Goal: Transaction & Acquisition: Purchase product/service

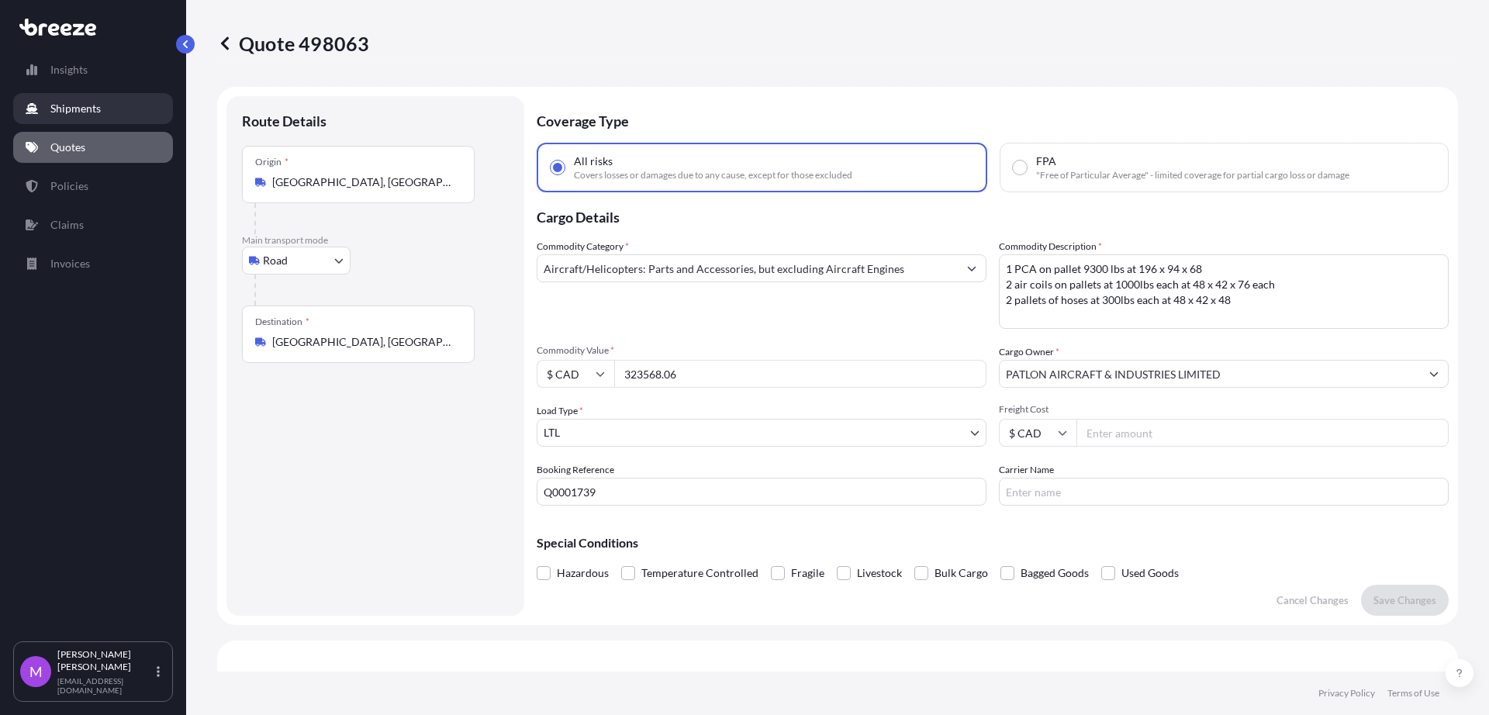
select select "Road"
select select "1"
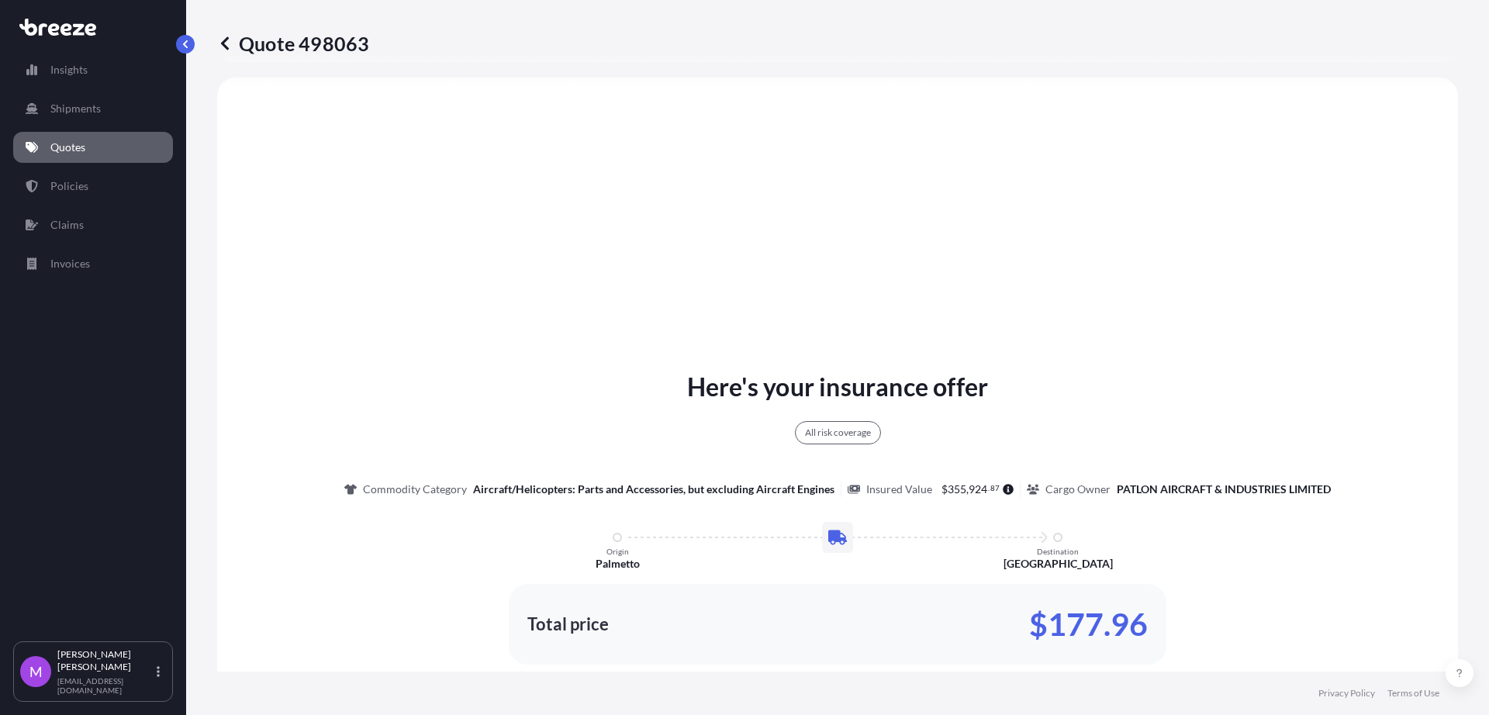
click at [89, 149] on link "Quotes" at bounding box center [93, 147] width 160 height 31
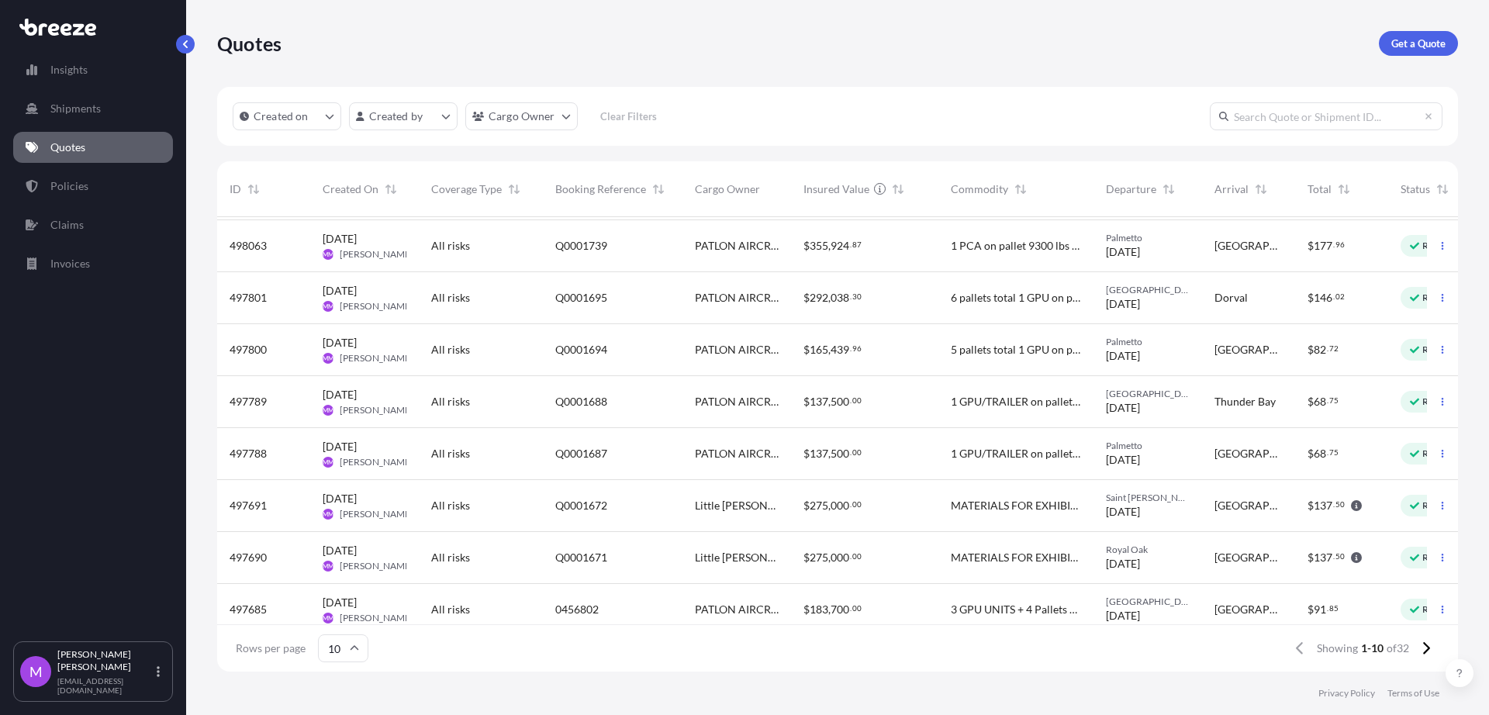
scroll to position [127, 0]
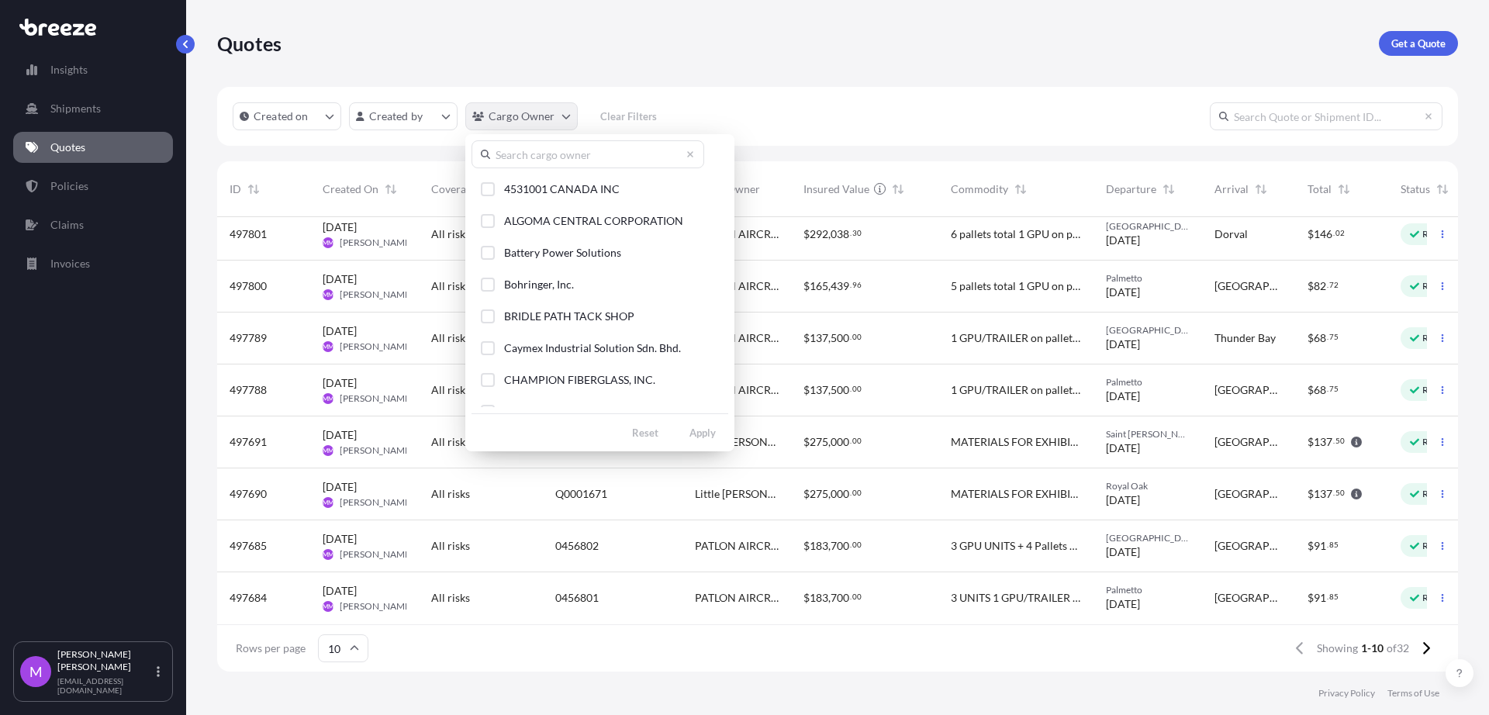
click at [560, 122] on html "Insights Shipments Quotes Policies Claims Invoices M [PERSON_NAME] [EMAIL_ADDRE…" at bounding box center [744, 357] width 1489 height 715
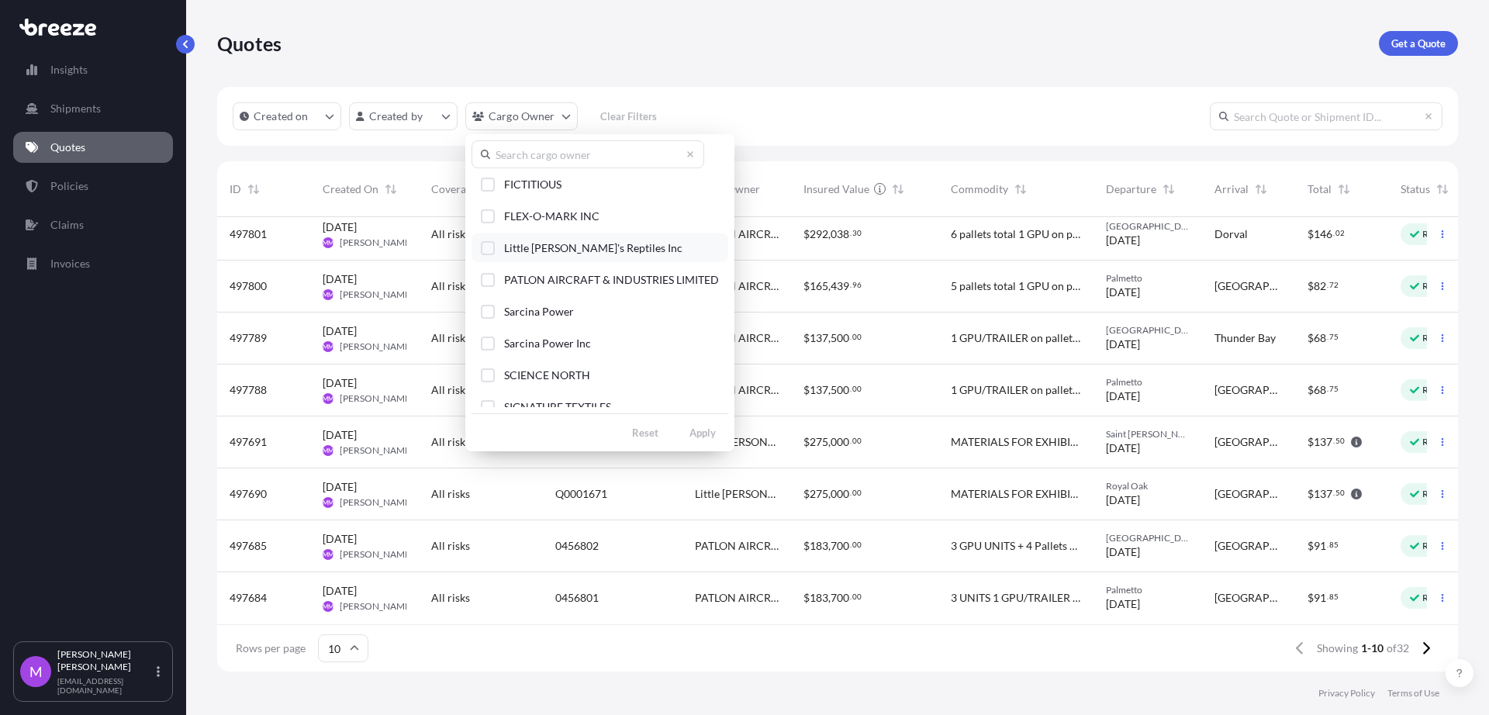
scroll to position [194, 0]
click at [489, 197] on button "CHAMPION FIBERGLASS, INC." at bounding box center [600, 185] width 257 height 29
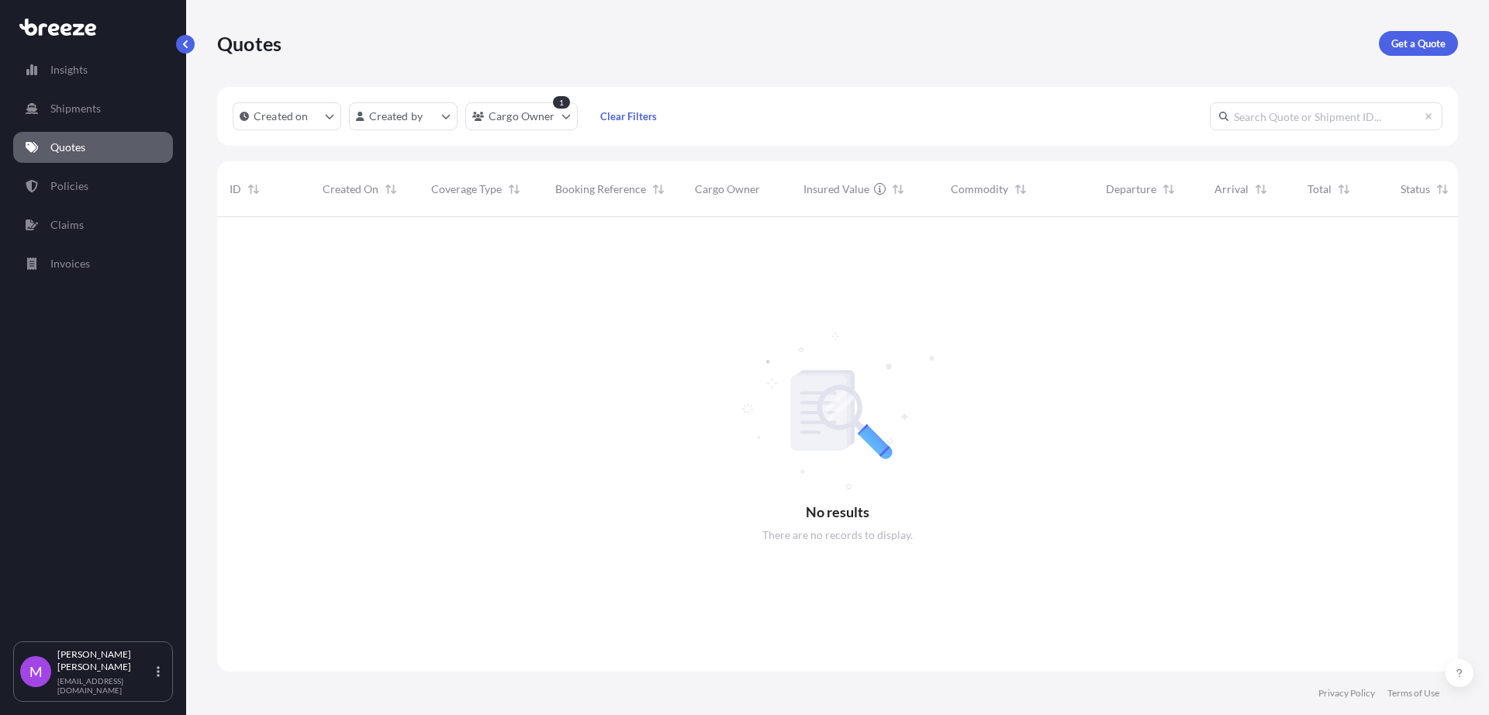
scroll to position [496, 1226]
click at [88, 185] on link "Policies" at bounding box center [93, 186] width 160 height 31
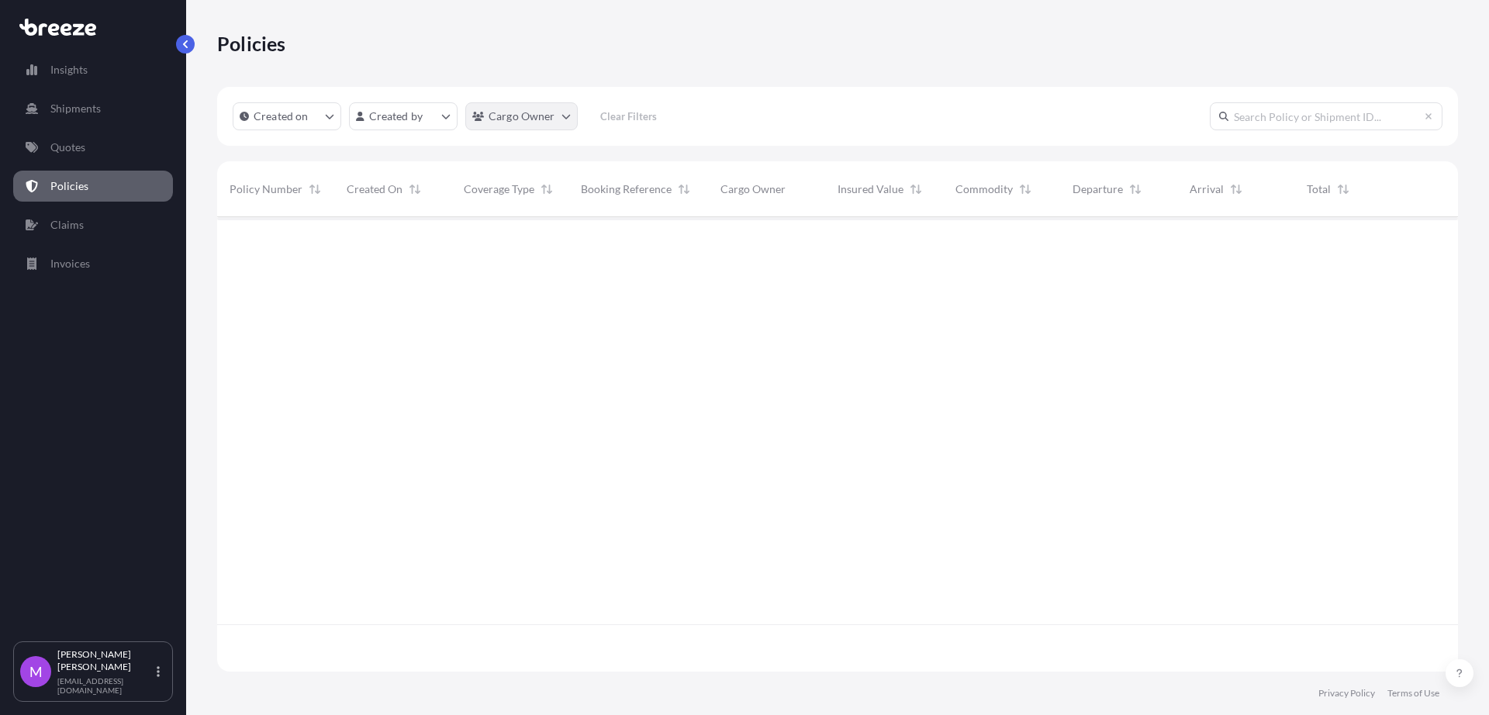
scroll to position [448, 1226]
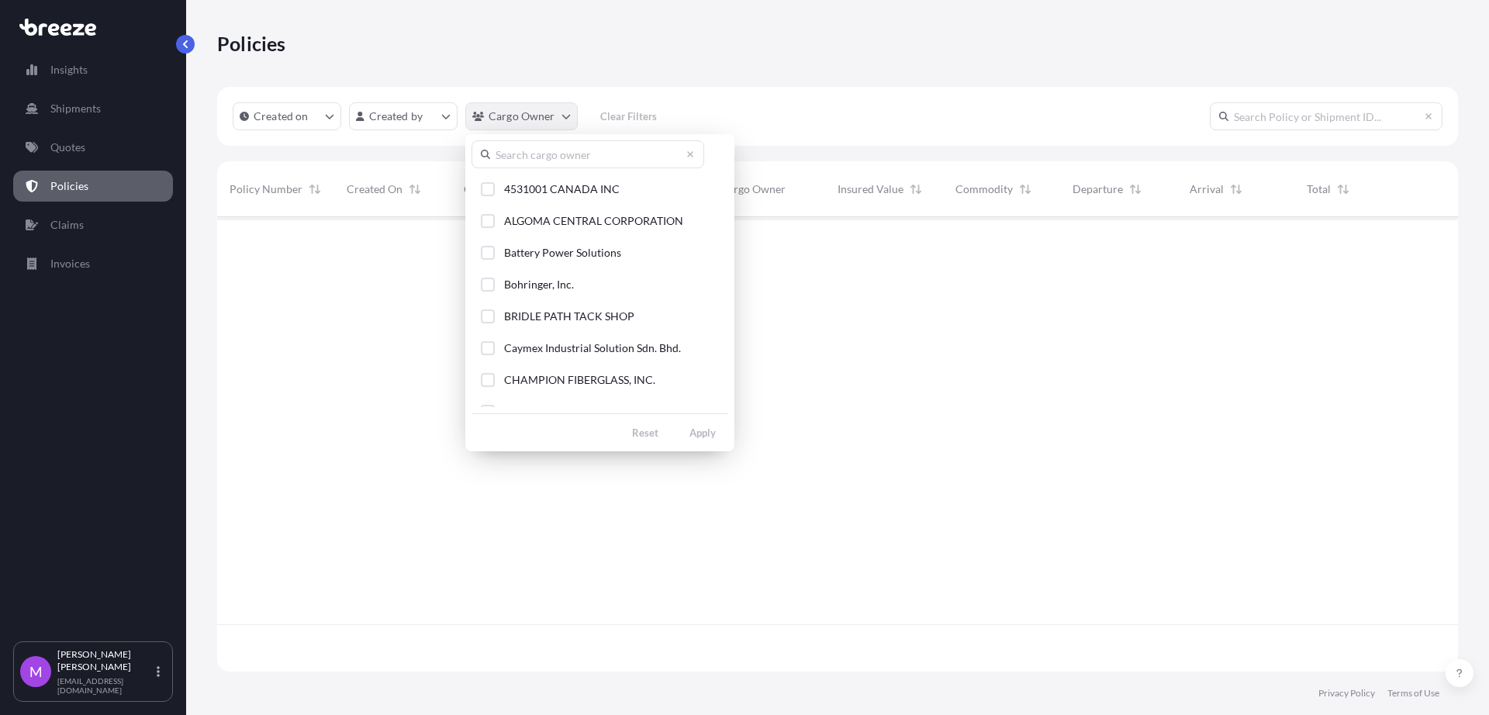
click at [565, 118] on html "Insights Shipments Quotes Policies Claims Invoices M [PERSON_NAME] [EMAIL_ADDRE…" at bounding box center [744, 357] width 1489 height 715
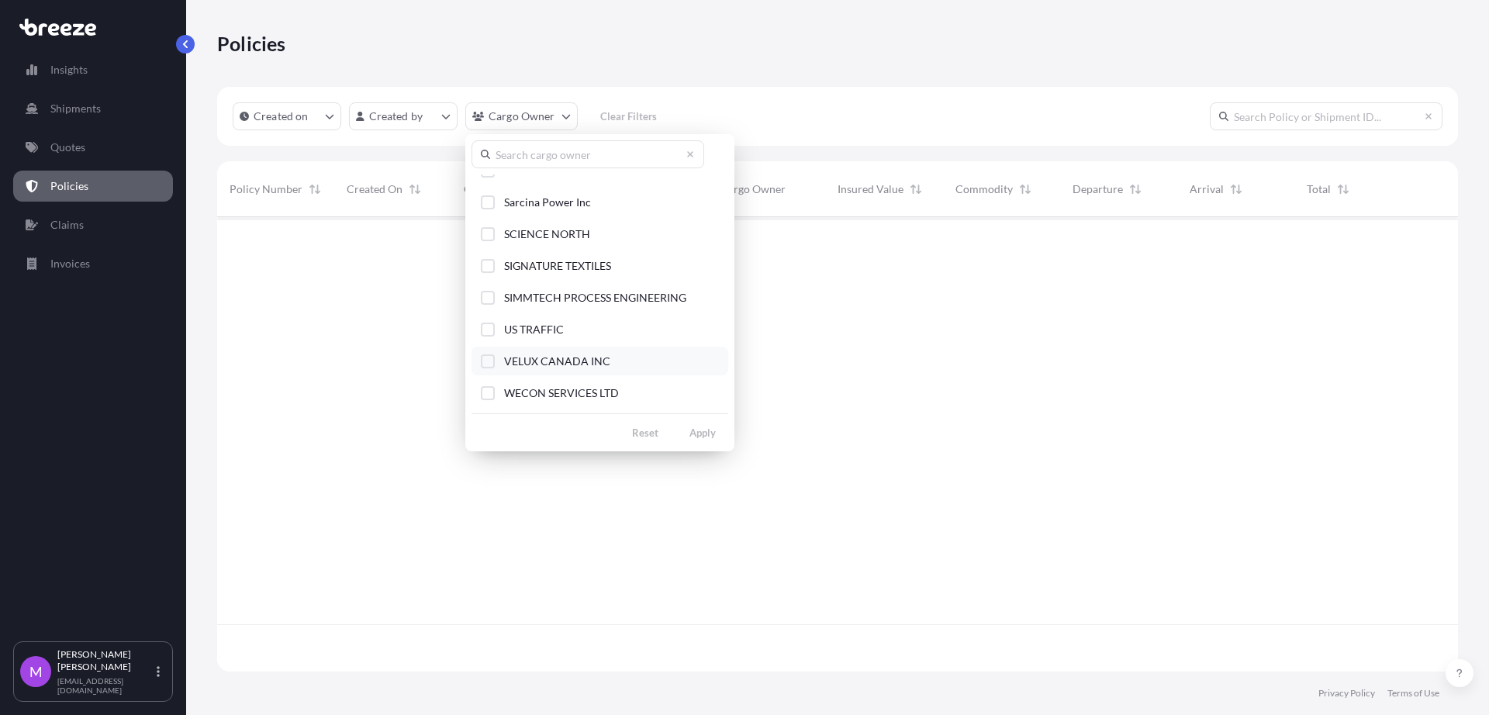
scroll to position [175, 0]
click at [483, 213] on button "CHAMPION FIBERGLASS, INC." at bounding box center [600, 205] width 257 height 29
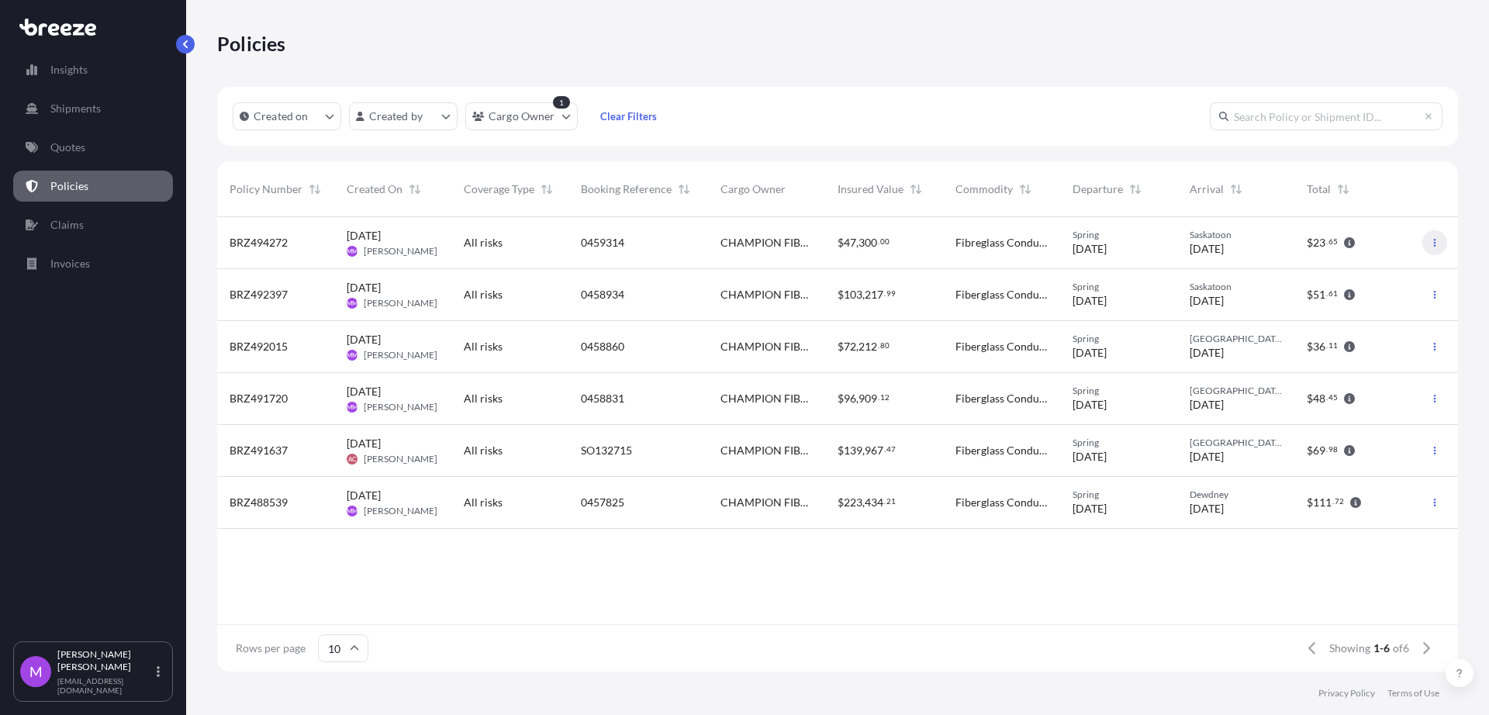
click at [1436, 247] on button "button" at bounding box center [1435, 242] width 25 height 25
click at [1376, 250] on p "Duplicate quote" at bounding box center [1350, 246] width 78 height 16
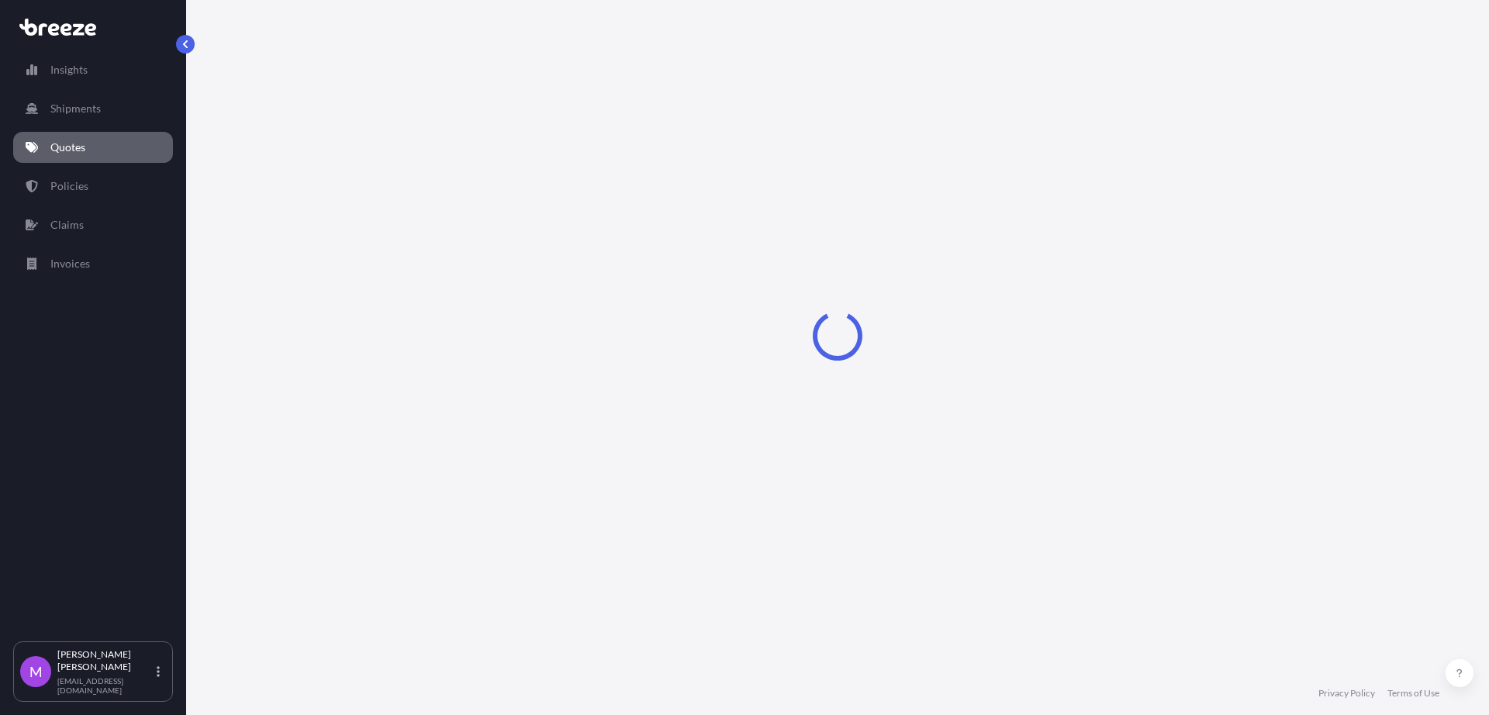
select select "Road"
select select "1"
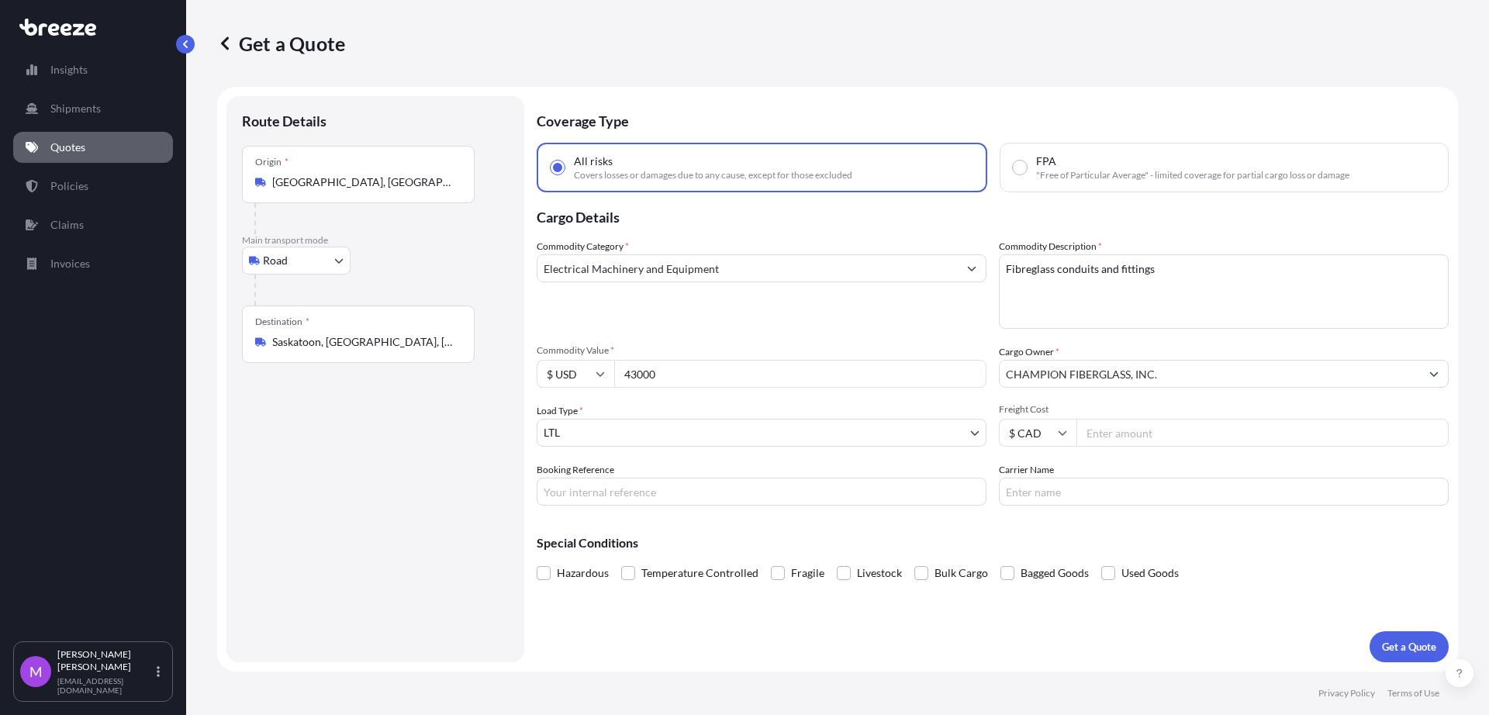
click at [593, 500] on input "Booking Reference" at bounding box center [762, 492] width 450 height 28
paste input "Q0001735"
type input "Q0001735"
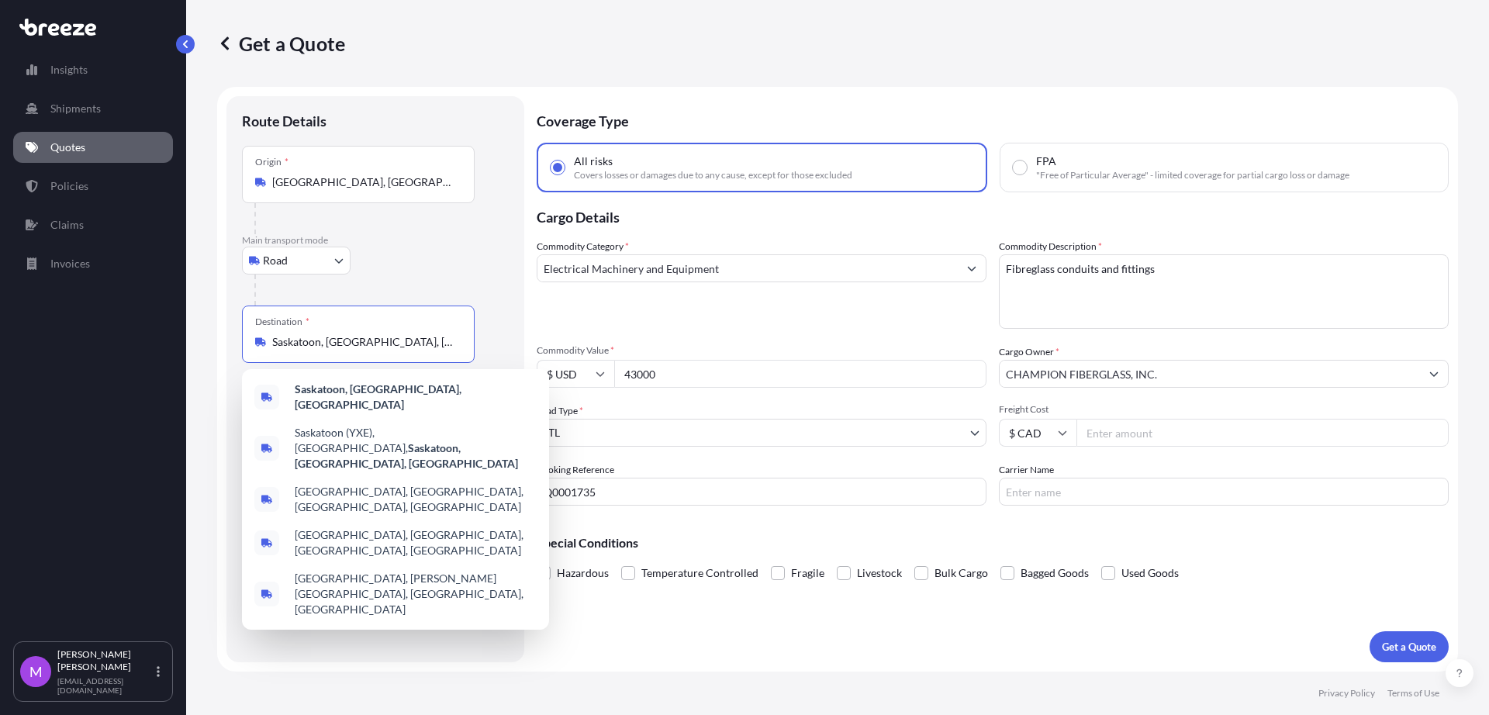
drag, startPoint x: 379, startPoint y: 347, endPoint x: 220, endPoint y: 347, distance: 159.8
click at [220, 347] on form "Route Details Place of loading Road Road Rail Origin * [GEOGRAPHIC_DATA], [GEOG…" at bounding box center [837, 379] width 1241 height 585
paste input "HUMBOLDT, [GEOGRAPHIC_DATA]"
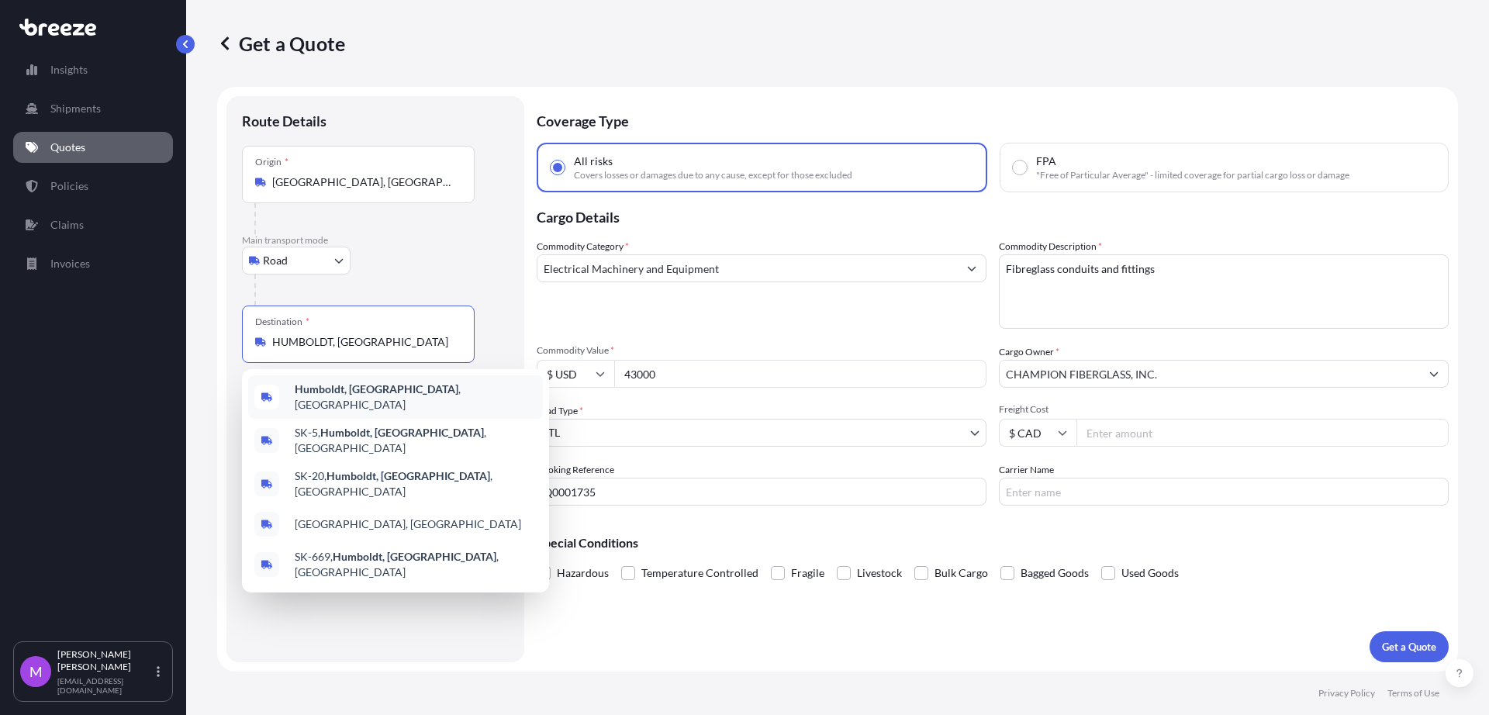
click at [417, 397] on div "[GEOGRAPHIC_DATA], [GEOGRAPHIC_DATA] , [GEOGRAPHIC_DATA]" at bounding box center [395, 396] width 295 height 43
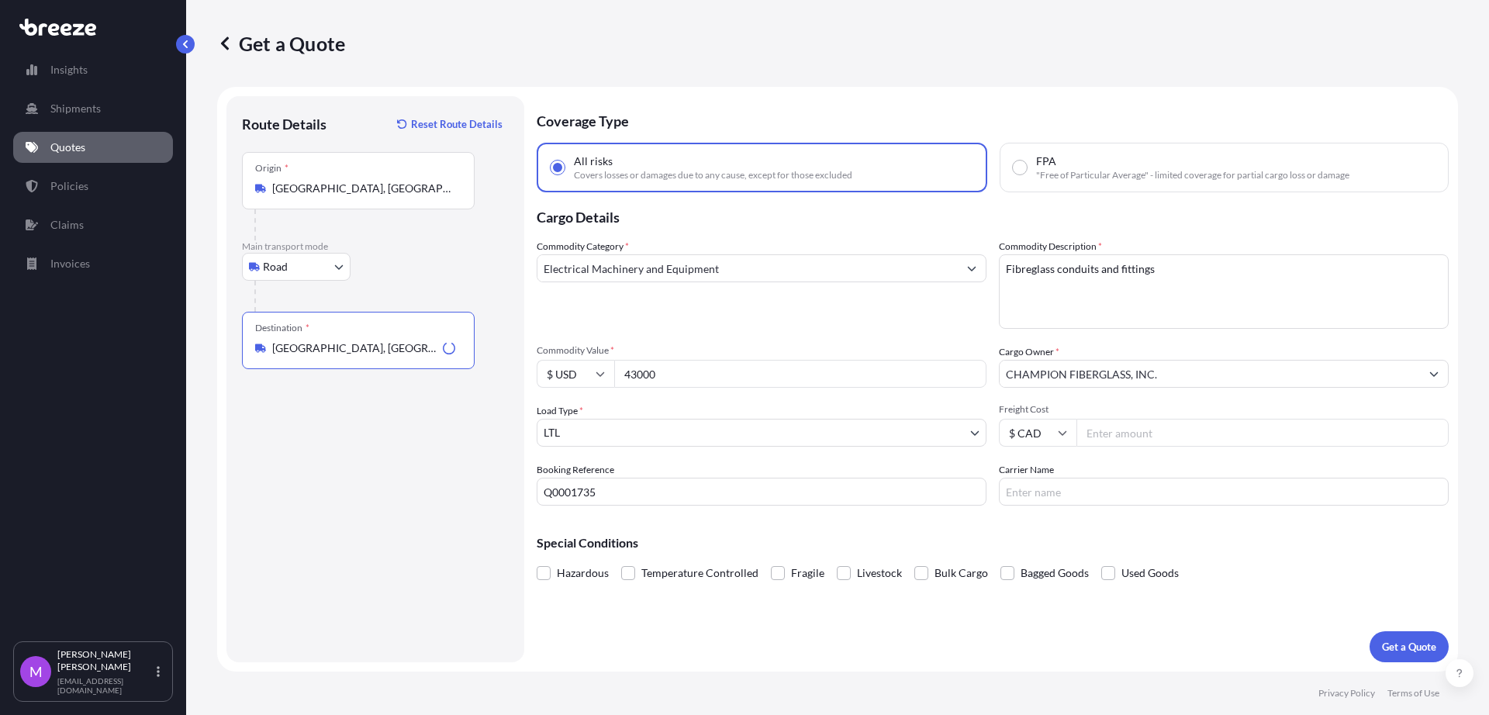
type input "[GEOGRAPHIC_DATA], [GEOGRAPHIC_DATA], [GEOGRAPHIC_DATA]"
click at [389, 567] on div "Route Details Reset Route Details Place of loading Road Road Rail Origin * [GEO…" at bounding box center [375, 379] width 267 height 535
click at [721, 379] on input "43000" at bounding box center [800, 374] width 372 height 28
drag, startPoint x: 698, startPoint y: 372, endPoint x: 597, endPoint y: 365, distance: 101.1
click at [597, 365] on div "$ USD 43000" at bounding box center [762, 374] width 450 height 28
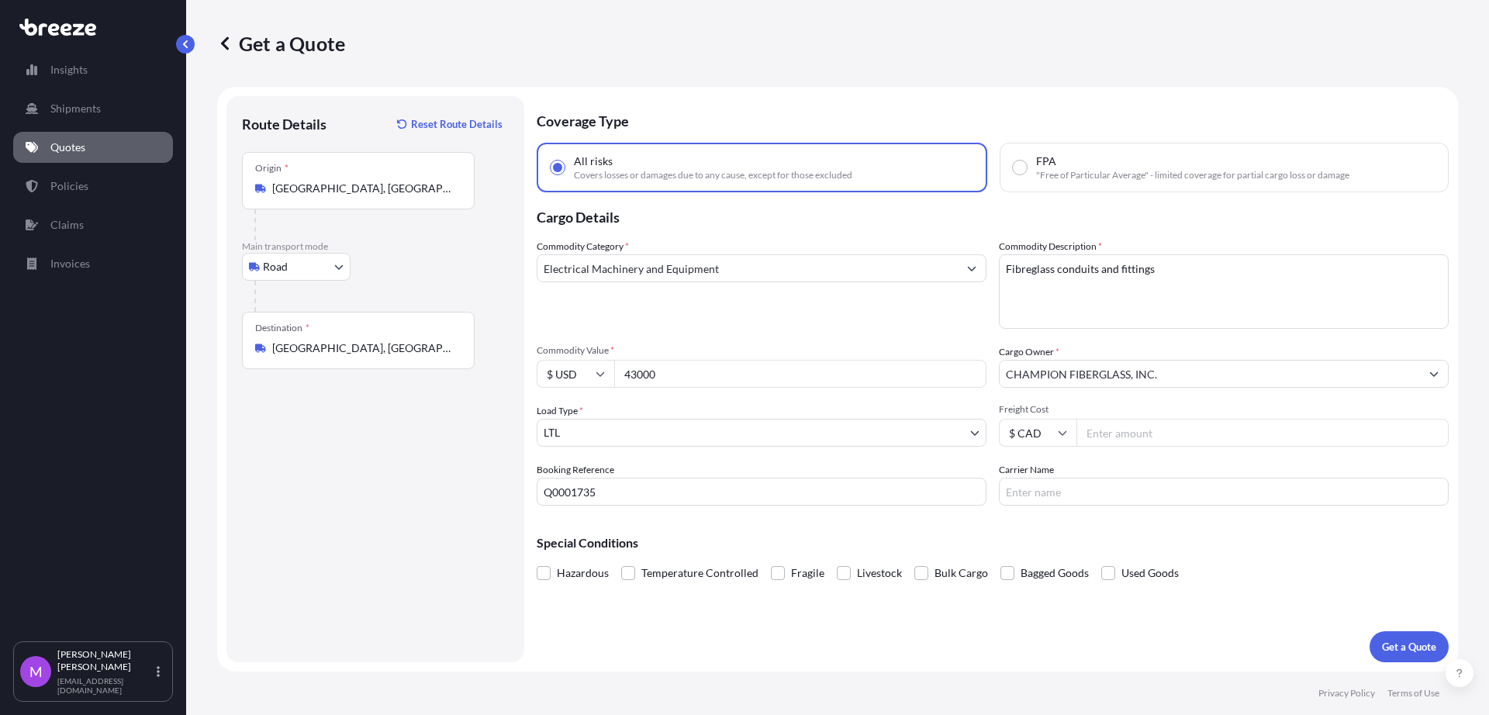
paste input "1170.5"
type input "1170.50"
click at [473, 559] on div "Route Details Reset Route Details Place of loading Road Road Rail Origin * [GEO…" at bounding box center [375, 379] width 267 height 535
click at [1345, 660] on div "Coverage Type All risks Covers losses or damages due to any cause, except for t…" at bounding box center [993, 379] width 912 height 566
click at [1403, 658] on button "Get a Quote" at bounding box center [1409, 646] width 79 height 31
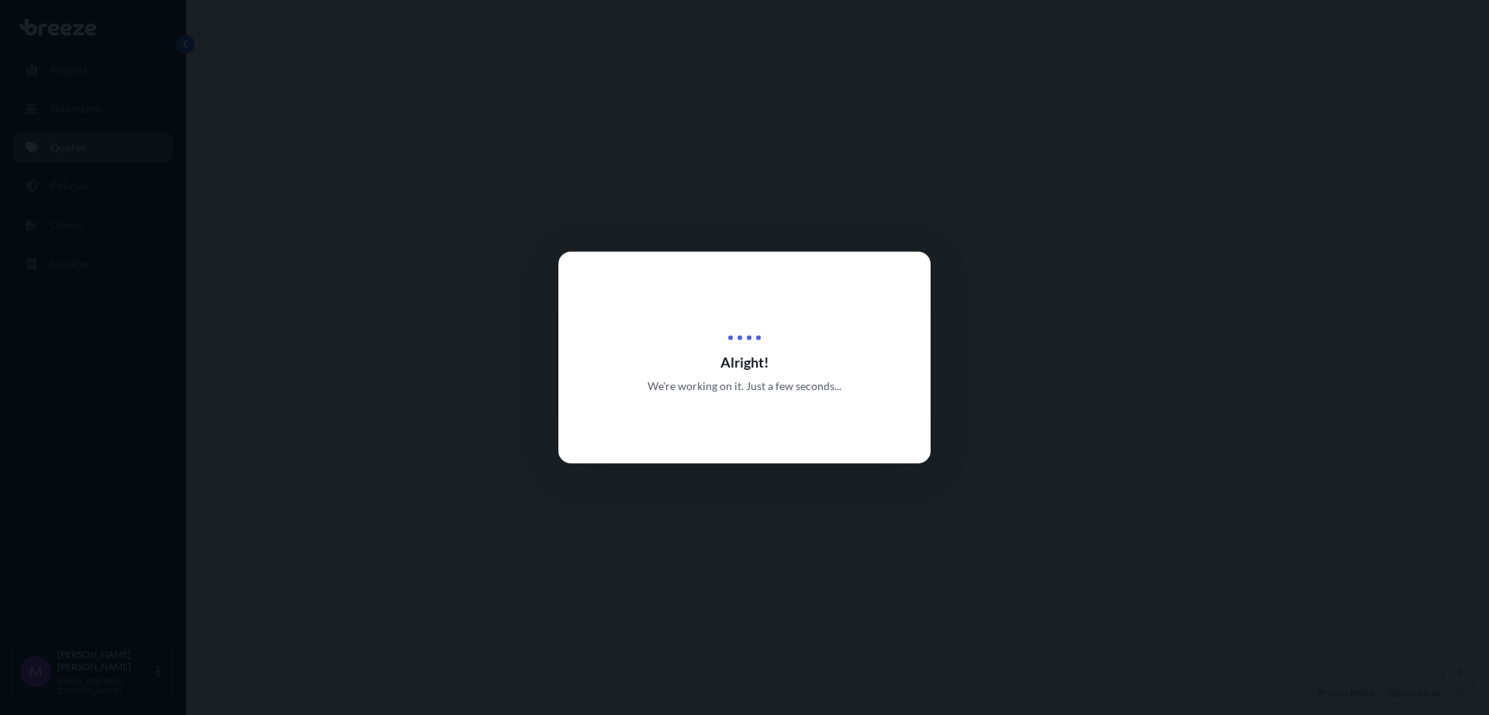
select select "Road"
select select "1"
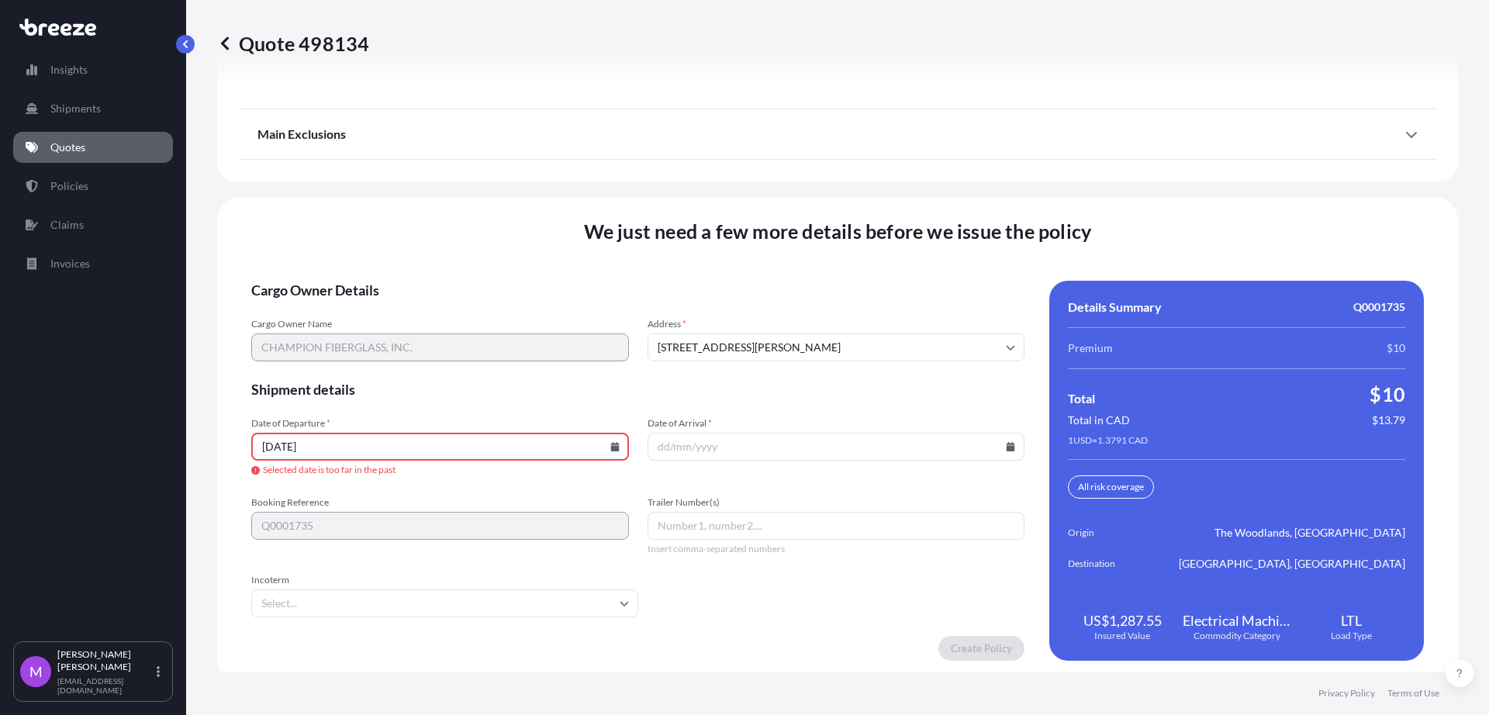
scroll to position [2012, 0]
